Goal: Task Accomplishment & Management: Manage account settings

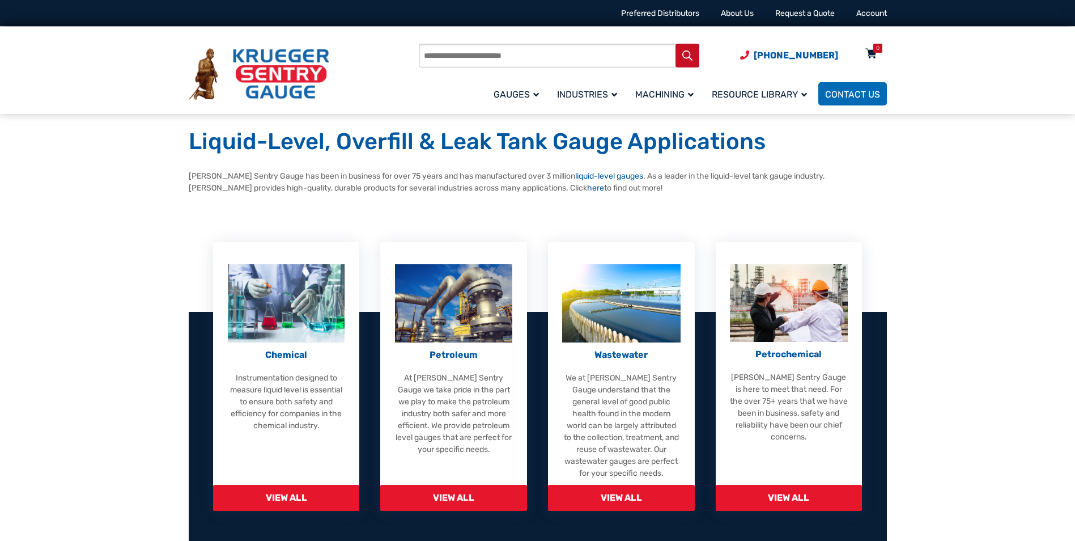
click at [869, 54] on icon at bounding box center [870, 54] width 11 height 18
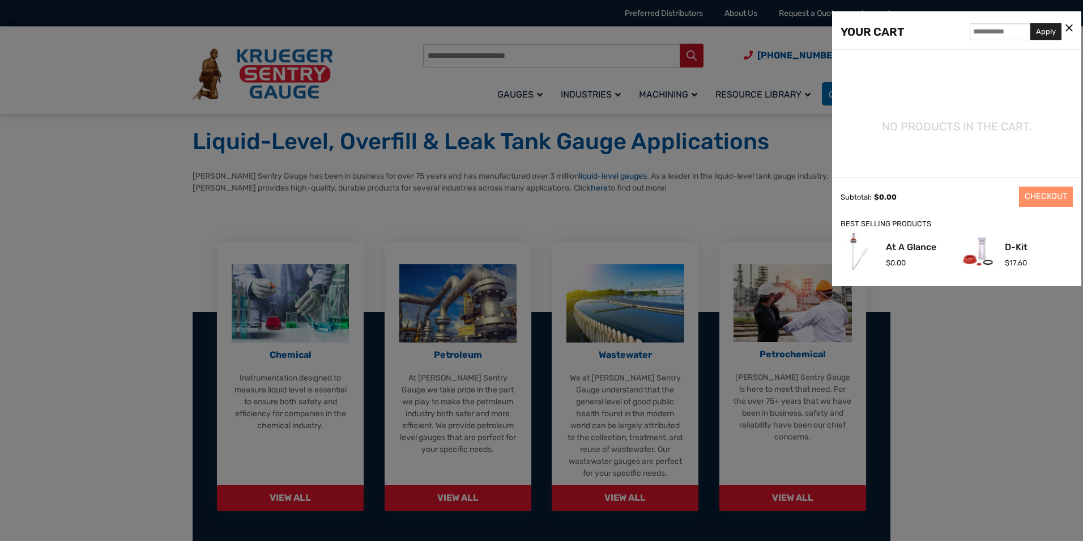
click at [779, 223] on div at bounding box center [541, 270] width 1083 height 541
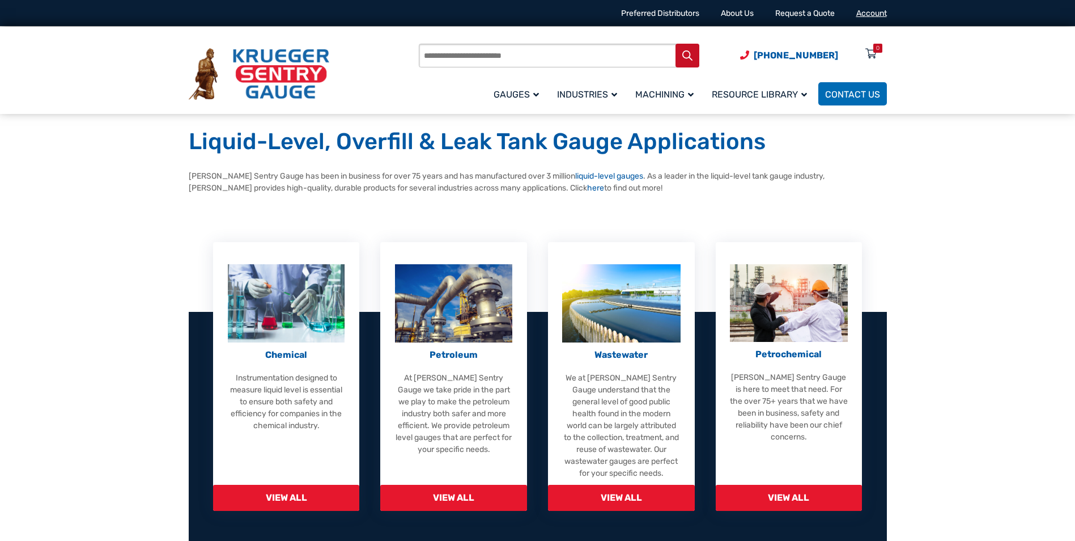
click at [870, 15] on link "Account" at bounding box center [871, 13] width 31 height 10
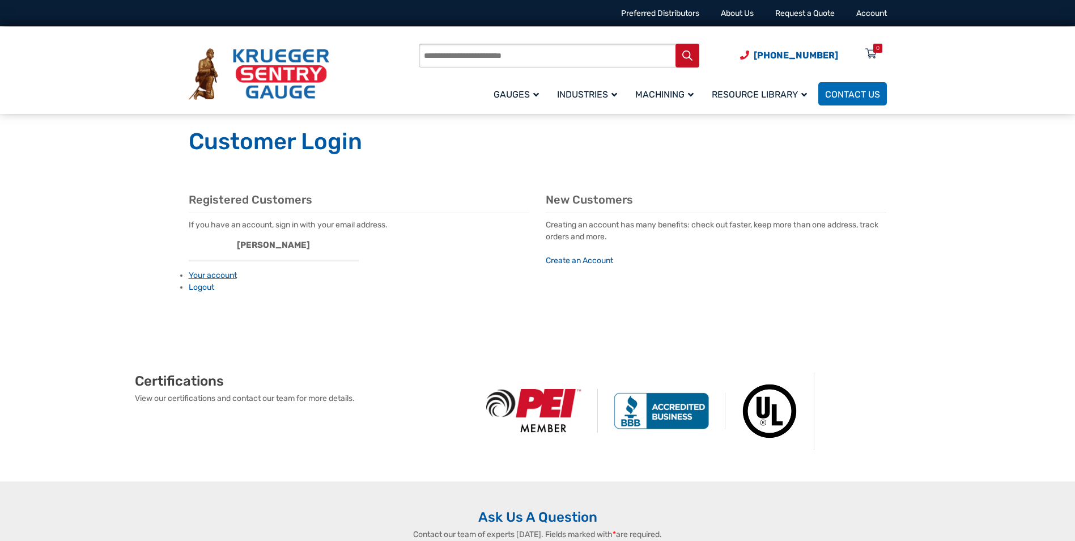
click at [232, 274] on link "Your account" at bounding box center [213, 275] width 48 height 10
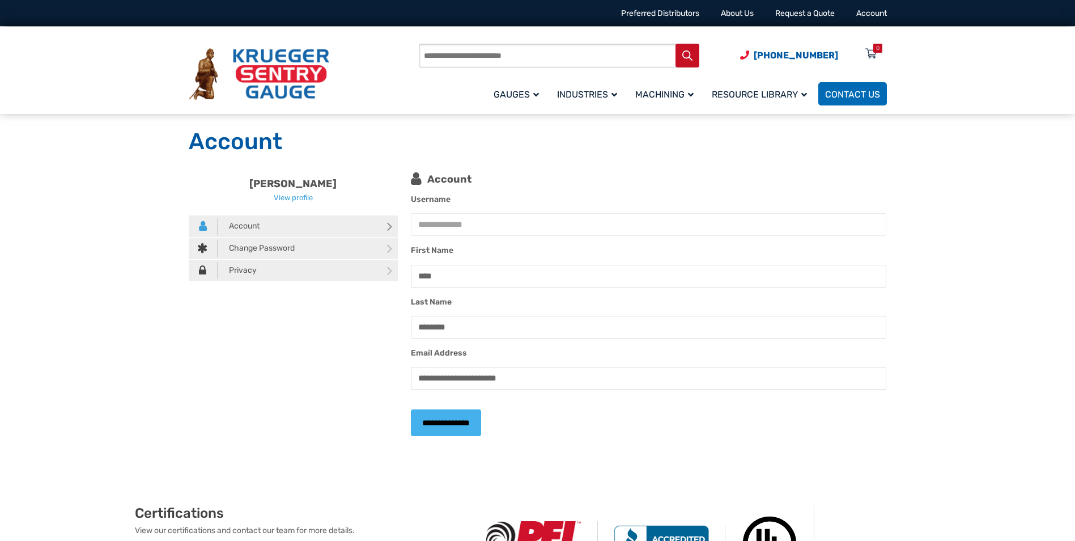
click at [438, 411] on input "**********" at bounding box center [446, 422] width 70 height 27
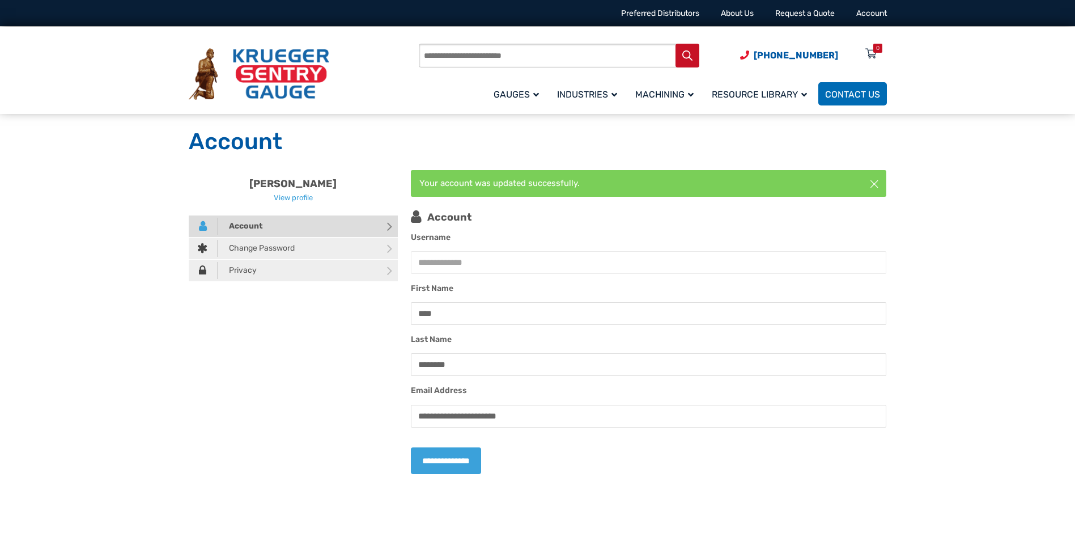
click at [387, 227] on icon at bounding box center [389, 227] width 5 height 18
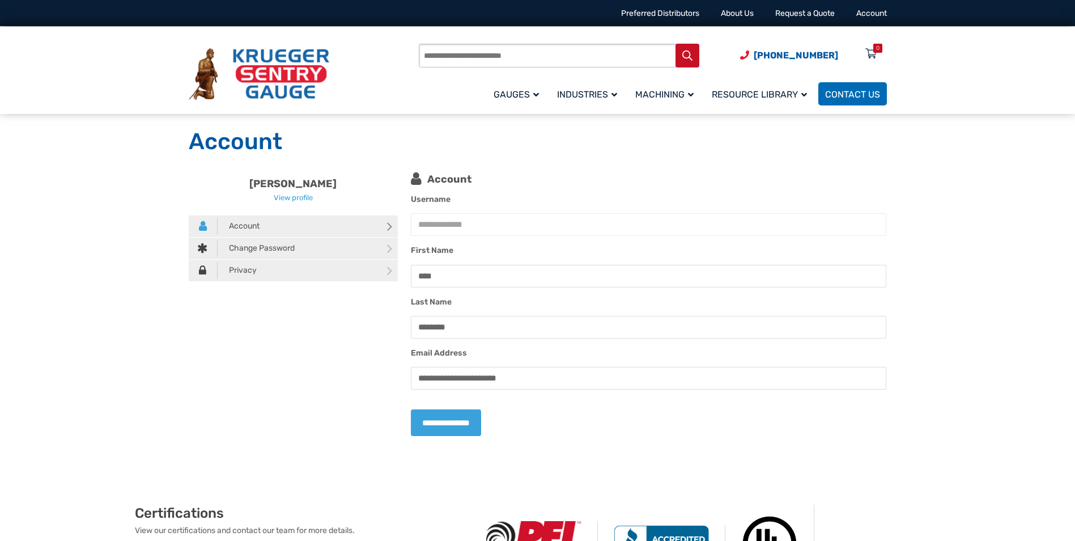
click at [902, 155] on div "Account" at bounding box center [537, 142] width 1075 height 56
click at [873, 15] on link "Account" at bounding box center [871, 13] width 31 height 10
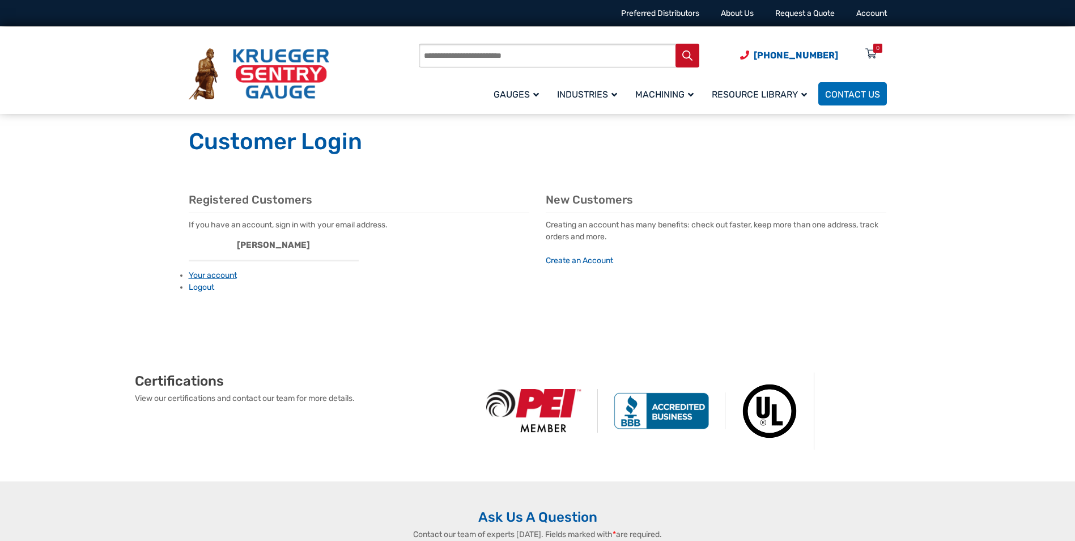
click at [226, 277] on link "Your account" at bounding box center [213, 275] width 48 height 10
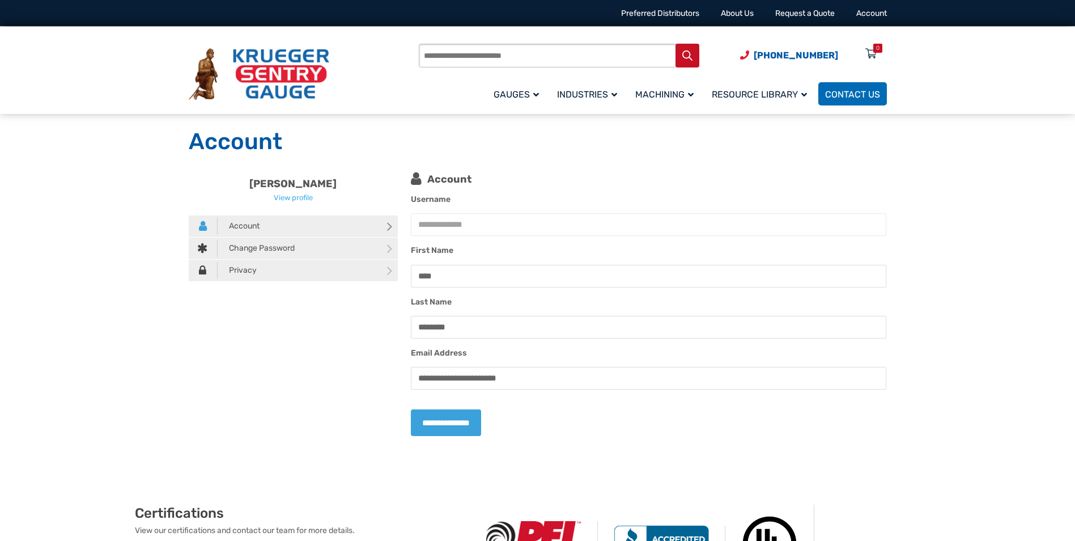
click at [299, 198] on link "View profile" at bounding box center [293, 197] width 39 height 8
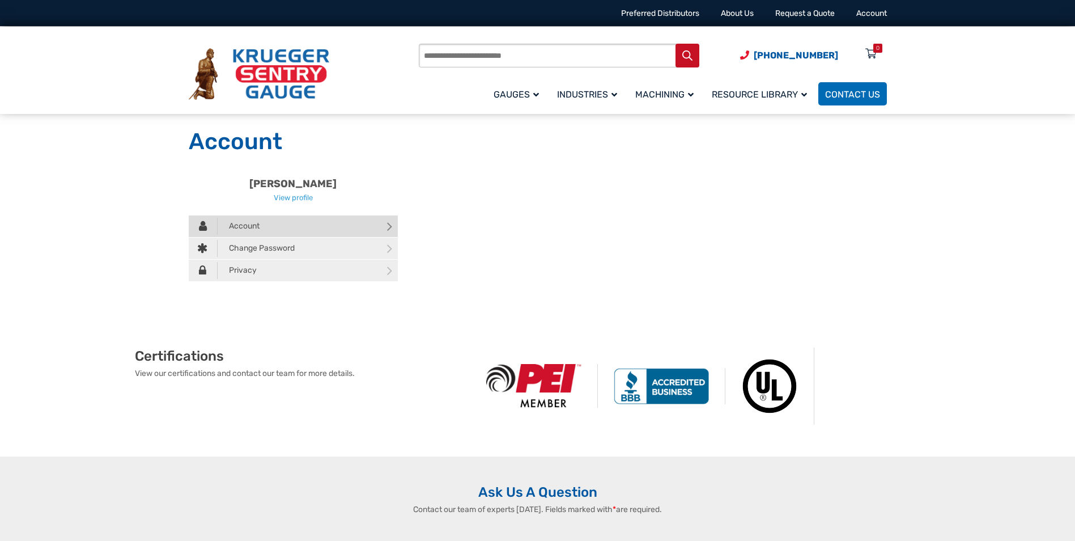
click at [383, 228] on link "Account" at bounding box center [294, 226] width 210 height 22
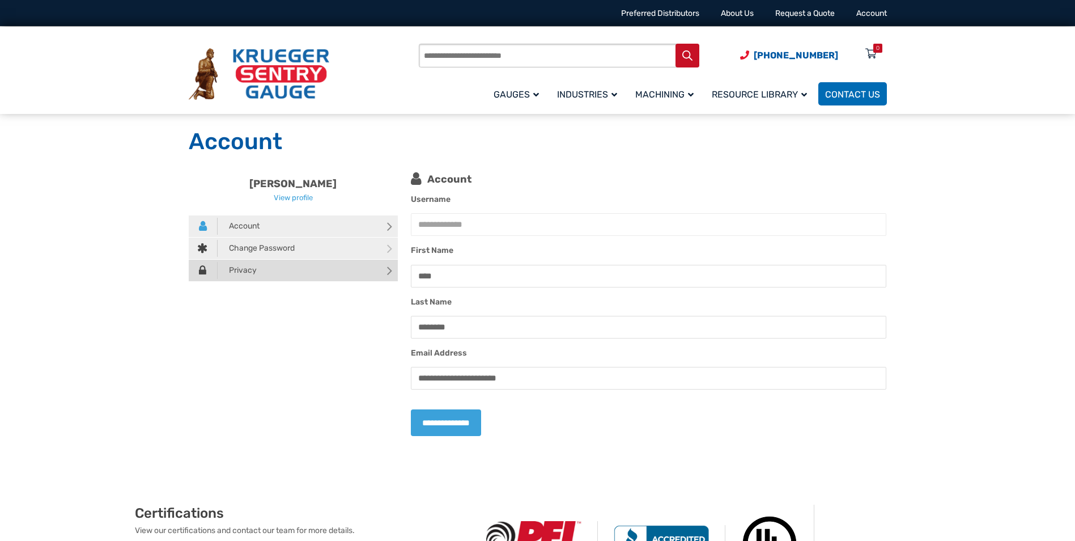
click at [389, 274] on icon at bounding box center [389, 271] width 5 height 18
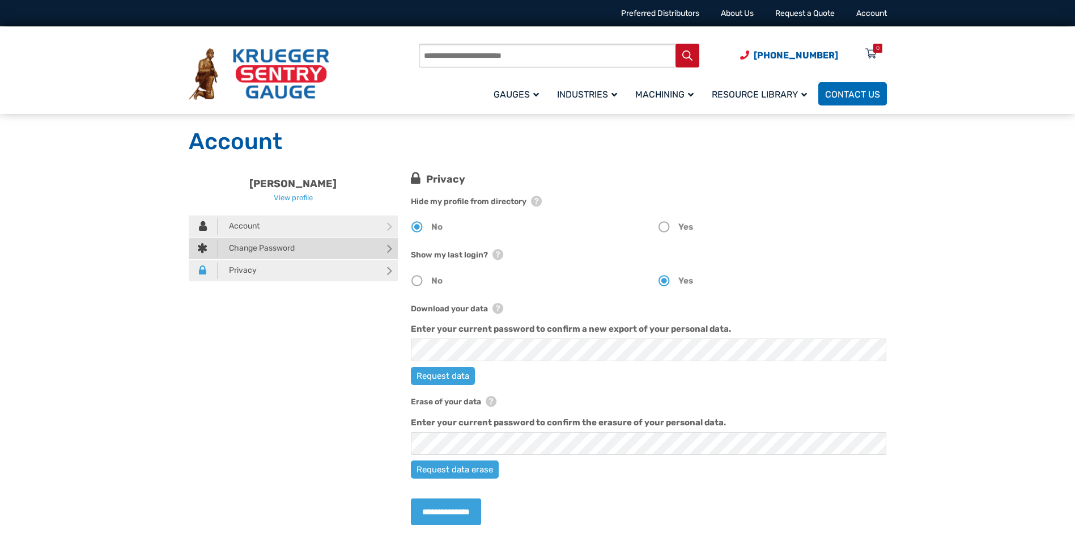
click at [387, 250] on span at bounding box center [389, 248] width 5 height 15
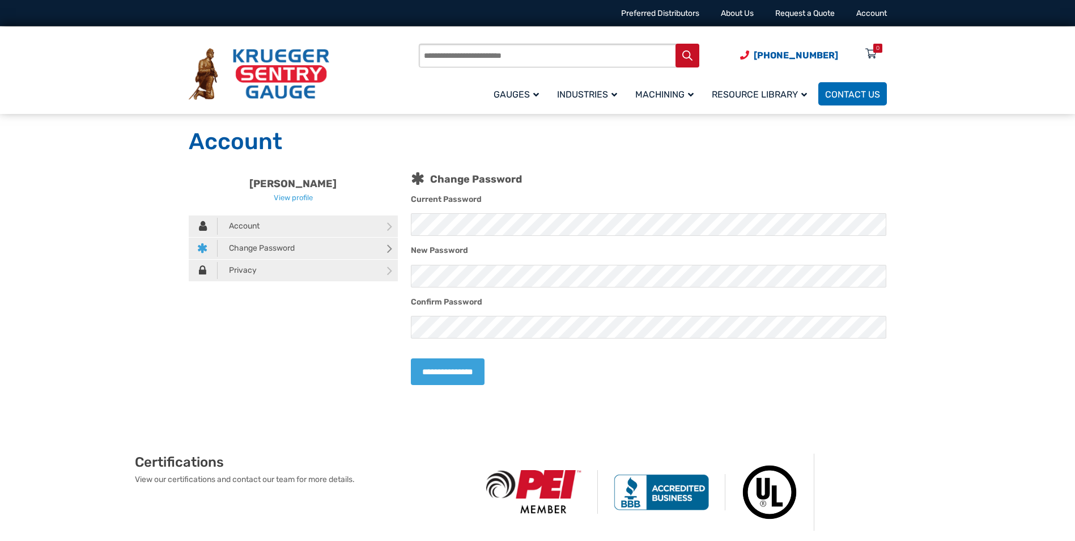
click at [264, 74] on img at bounding box center [259, 74] width 141 height 52
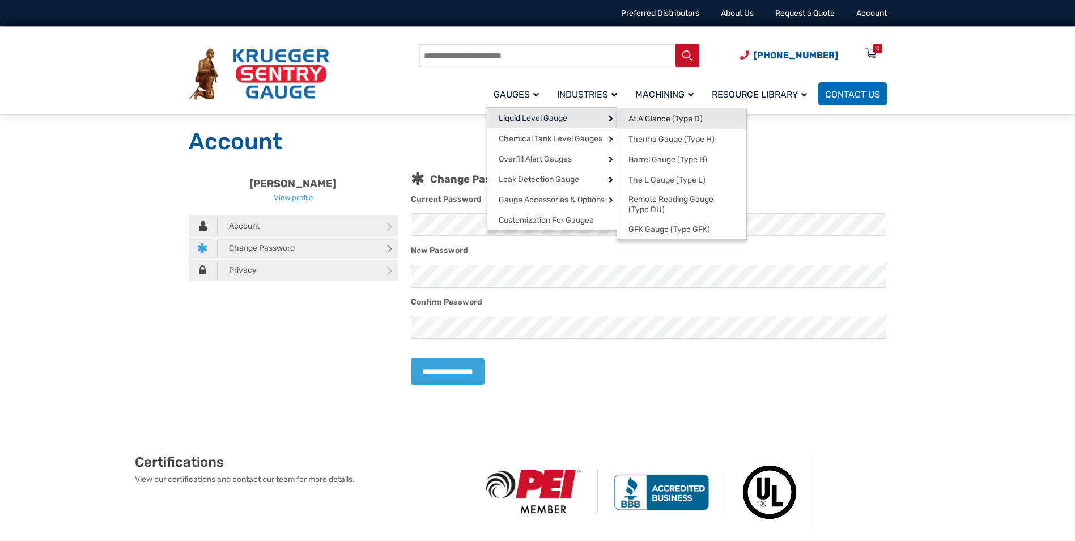
click at [647, 118] on span "At A Glance (Type D)" at bounding box center [665, 119] width 74 height 10
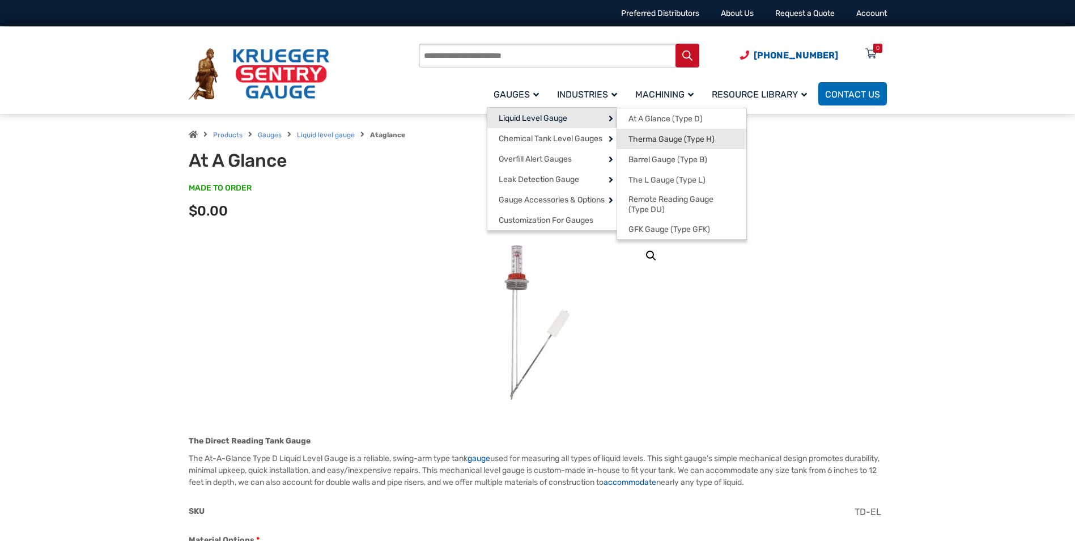
click at [660, 142] on span "Therma Gauge (Type H)" at bounding box center [671, 139] width 86 height 10
